Goal: Task Accomplishment & Management: Use online tool/utility

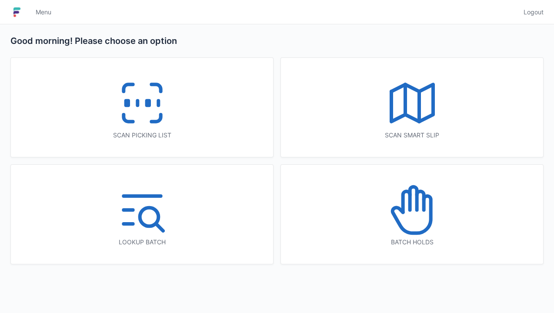
click at [132, 97] on icon at bounding box center [142, 103] width 56 height 56
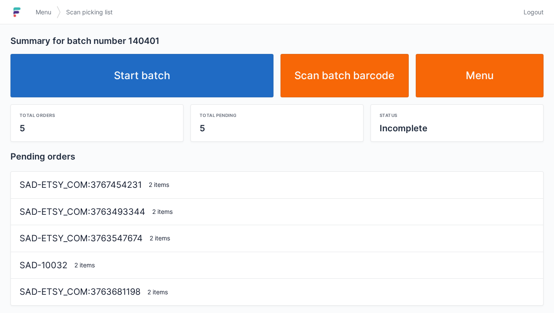
click at [138, 77] on link "Start batch" at bounding box center [141, 76] width 263 height 44
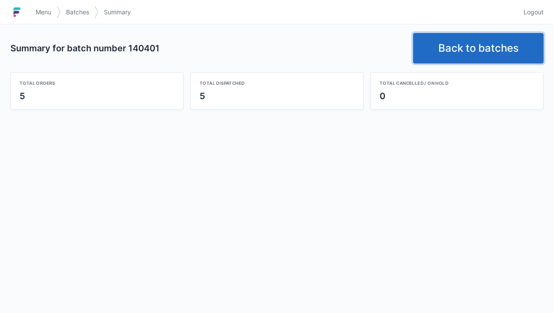
click at [465, 51] on link "Back to batches" at bounding box center [478, 48] width 131 height 30
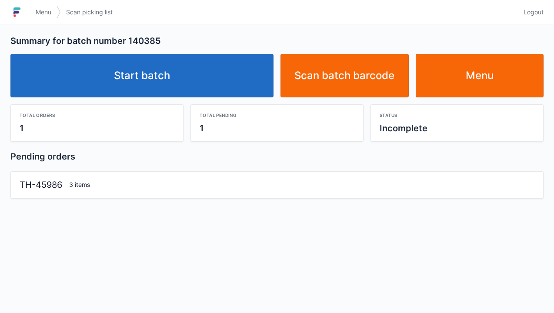
click at [125, 75] on link "Start batch" at bounding box center [141, 76] width 263 height 44
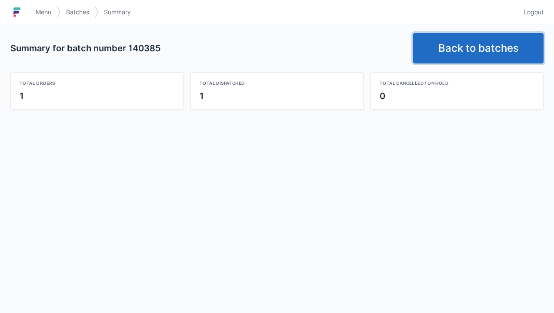
click at [464, 44] on link "Back to batches" at bounding box center [478, 48] width 131 height 30
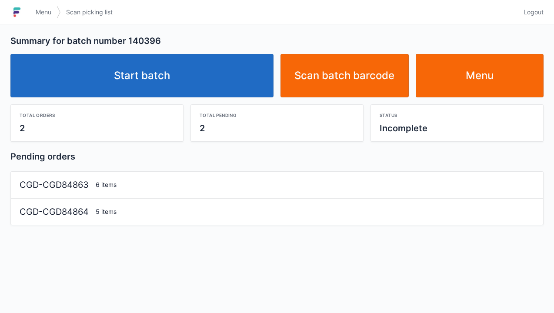
click at [153, 68] on link "Start batch" at bounding box center [141, 76] width 263 height 44
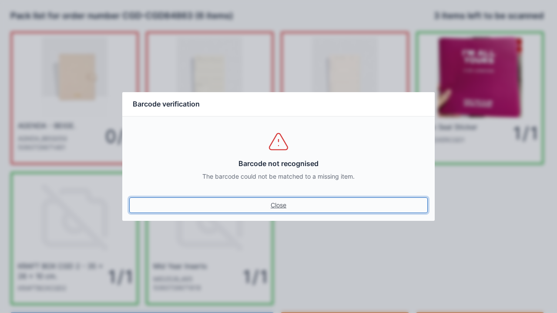
click at [270, 208] on link "Close" at bounding box center [278, 206] width 299 height 16
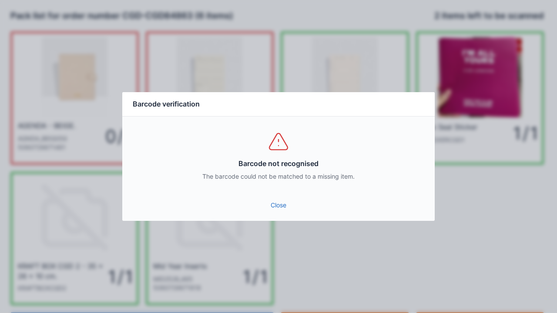
click at [267, 212] on link "Close" at bounding box center [278, 206] width 299 height 16
click at [279, 207] on link "Close" at bounding box center [278, 206] width 299 height 16
